Goal: Task Accomplishment & Management: Manage account settings

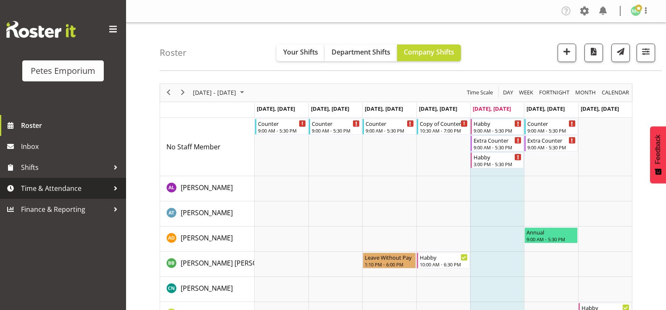
click at [75, 184] on span "Time & Attendance" at bounding box center [65, 188] width 88 height 13
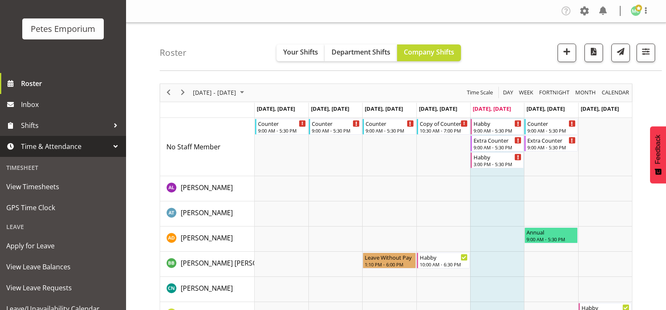
scroll to position [74, 0]
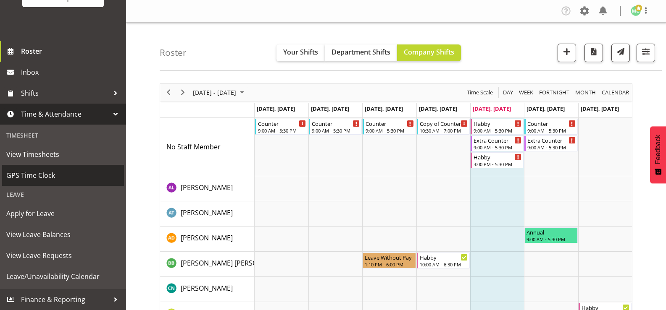
click at [56, 171] on span "GPS Time Clock" at bounding box center [62, 175] width 113 height 13
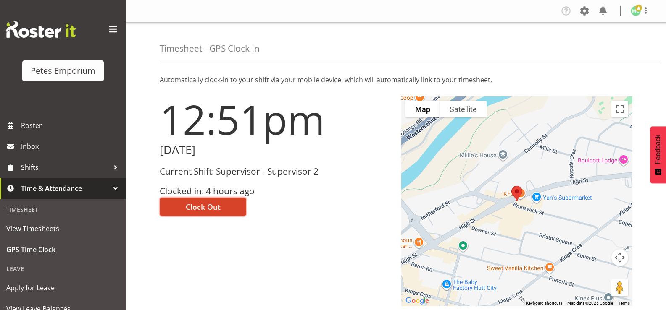
click at [225, 211] on button "Clock Out" at bounding box center [203, 207] width 87 height 18
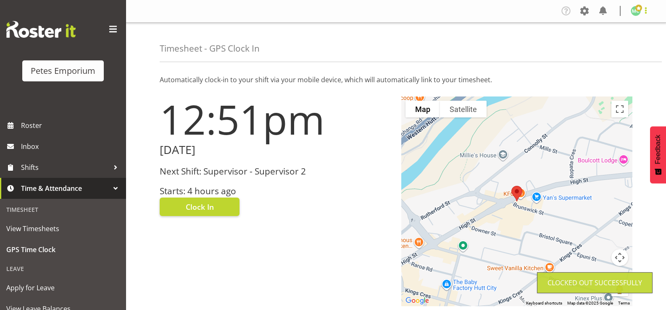
click at [645, 16] on span at bounding box center [646, 10] width 10 height 10
click at [628, 43] on link "Log Out" at bounding box center [610, 44] width 81 height 15
